Goal: Transaction & Acquisition: Purchase product/service

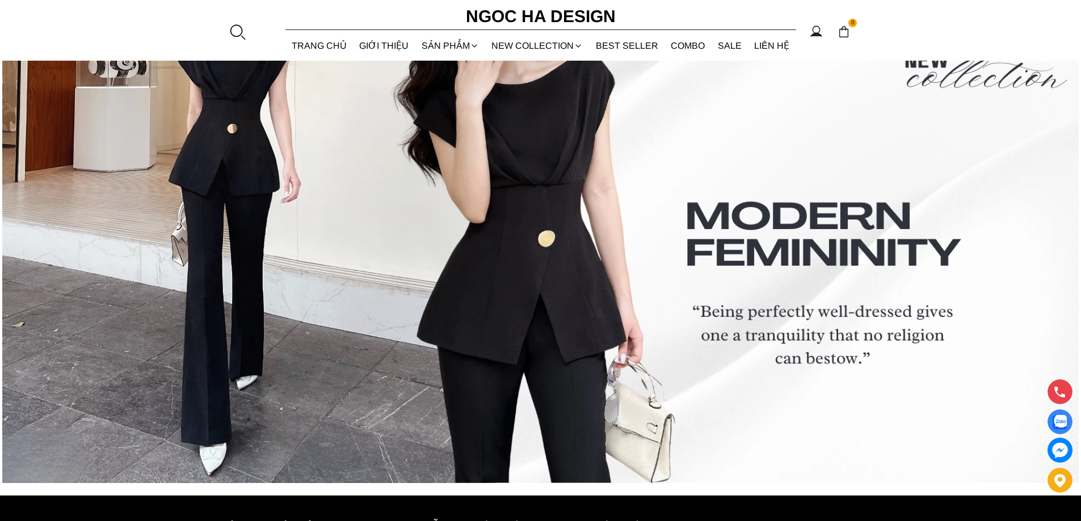
scroll to position [4511, 0]
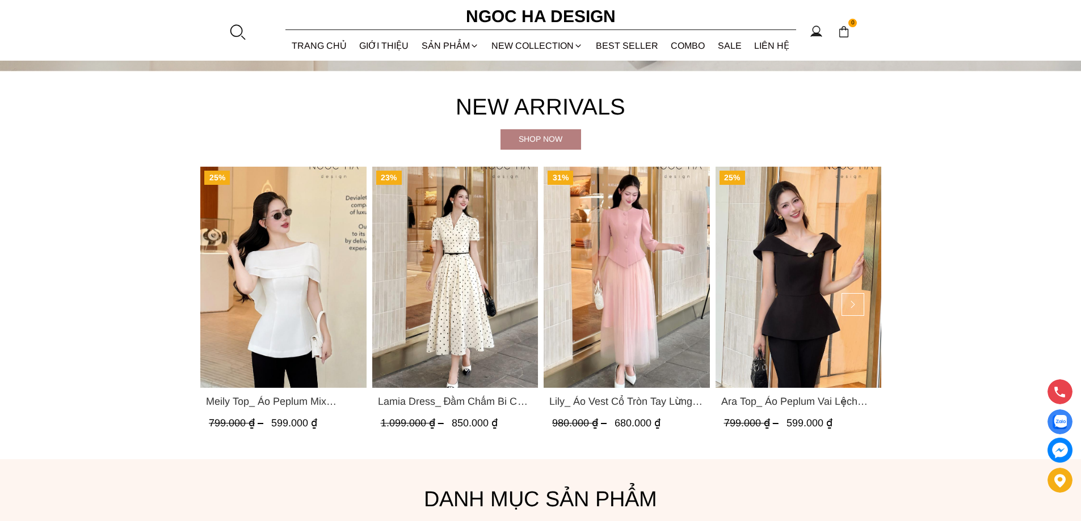
scroll to position [851, 0]
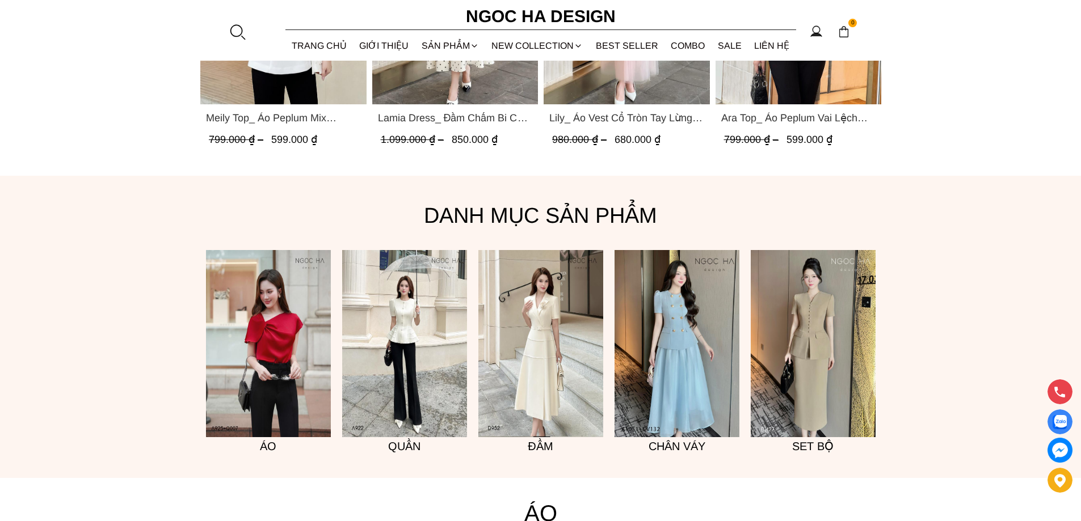
click at [415, 416] on img at bounding box center [404, 343] width 125 height 187
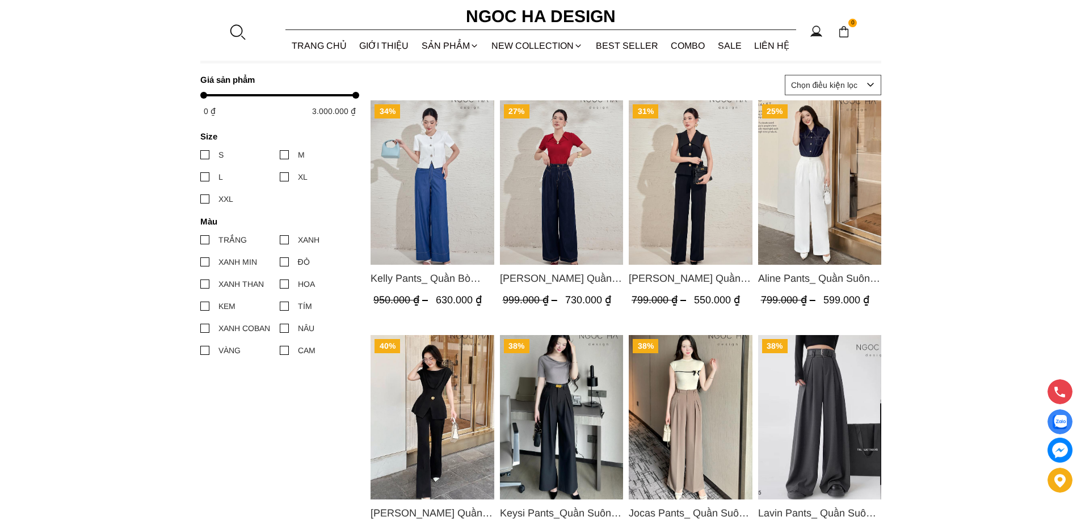
scroll to position [662, 0]
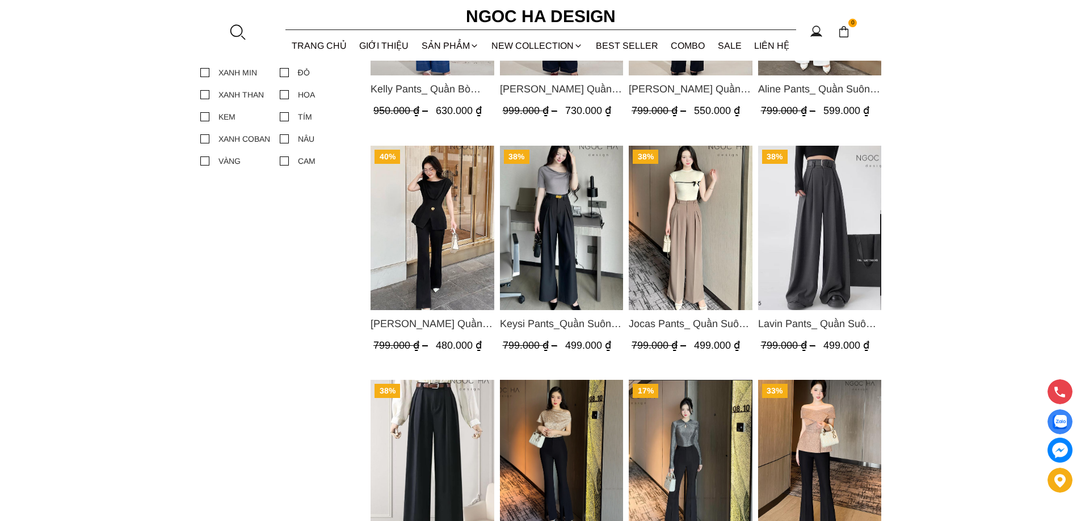
click at [463, 324] on span "[PERSON_NAME] Quần Loe Dài Có Cạp Màu Đen Q061" at bounding box center [432, 324] width 124 height 16
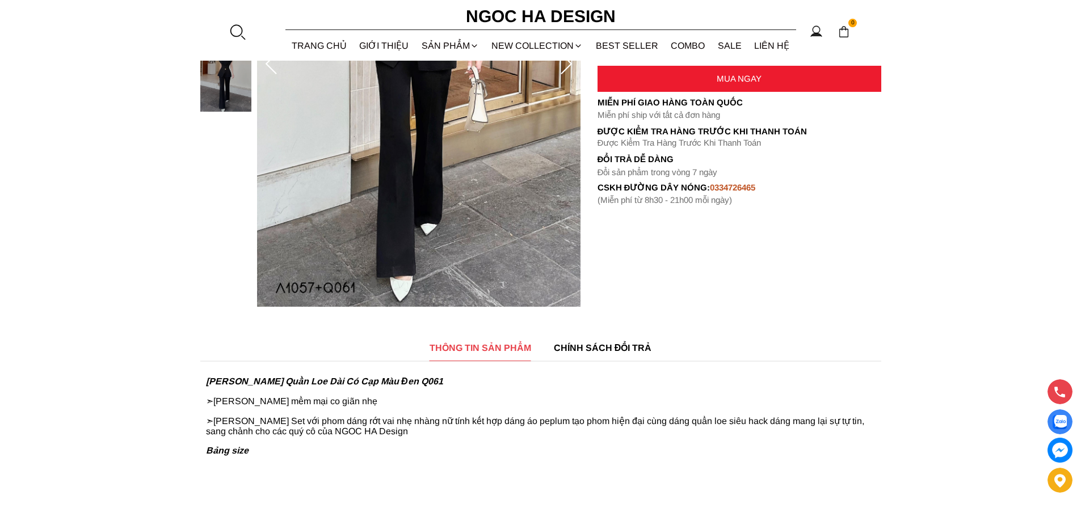
scroll to position [284, 0]
